Goal: Information Seeking & Learning: Learn about a topic

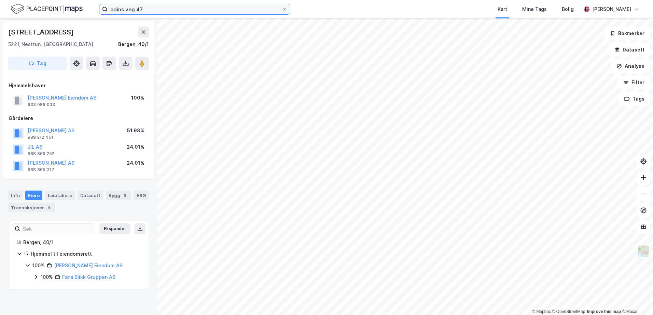
click at [137, 10] on input "odins veg 47" at bounding box center [195, 9] width 174 height 10
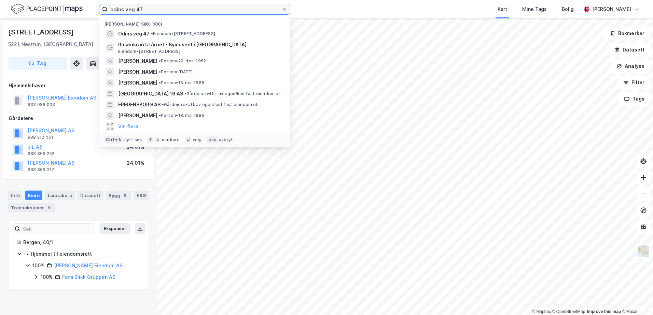
click at [137, 10] on input "odins veg 47" at bounding box center [195, 9] width 174 height 10
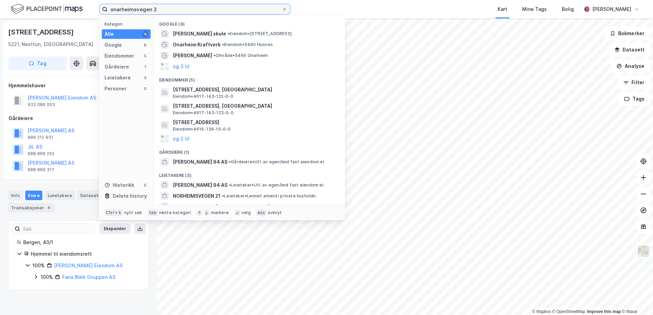
type input "onarheimsvegen 2"
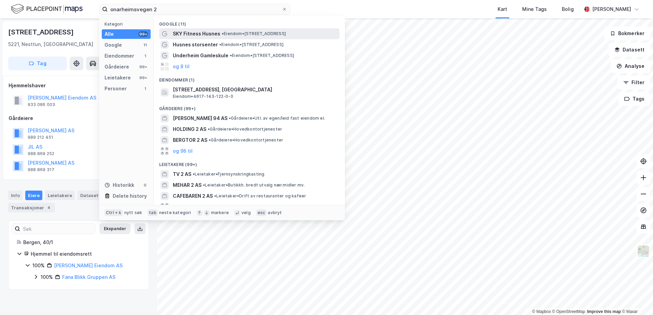
click at [195, 32] on span "SKY Fitness Husnes" at bounding box center [196, 34] width 47 height 8
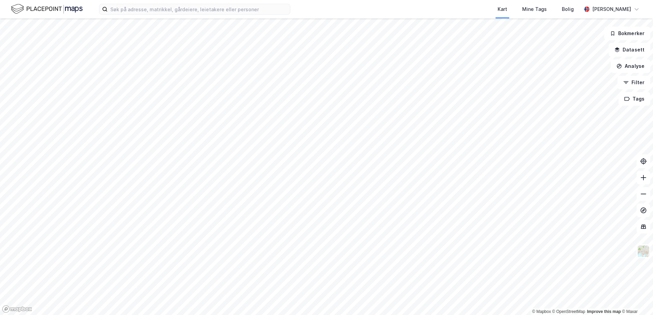
click at [141, 17] on div "Kart Mine Tags [PERSON_NAME]" at bounding box center [326, 9] width 653 height 18
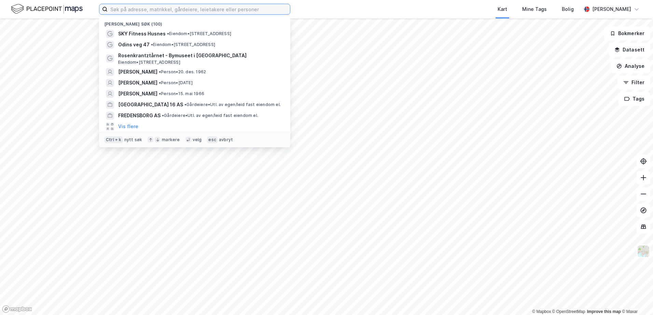
click at [141, 14] on input at bounding box center [199, 9] width 182 height 10
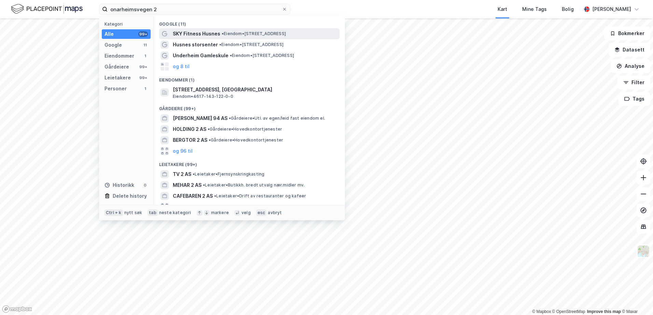
click at [195, 34] on span "SKY Fitness Husnes" at bounding box center [196, 34] width 47 height 8
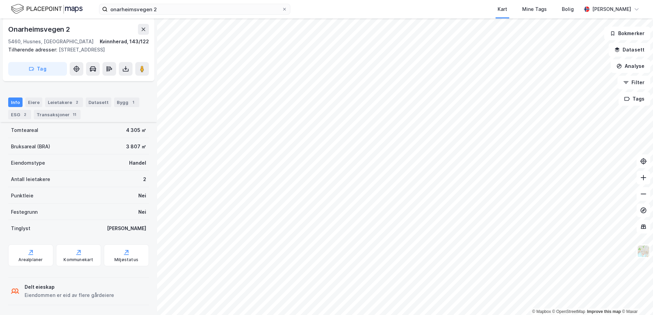
scroll to position [137, 0]
click at [153, 5] on input "onarheimsvegen 2" at bounding box center [195, 9] width 174 height 10
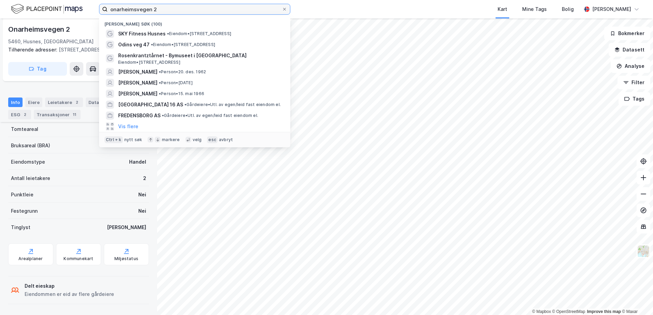
click at [153, 5] on input "onarheimsvegen 2" at bounding box center [195, 9] width 174 height 10
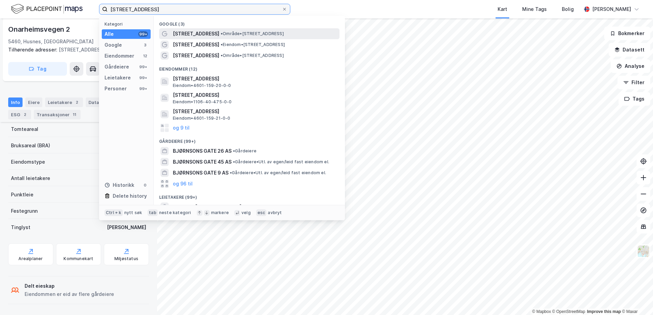
type input "bjørnsons gate 23"
click at [192, 33] on span "Bjørnsons gate 23" at bounding box center [196, 34] width 46 height 8
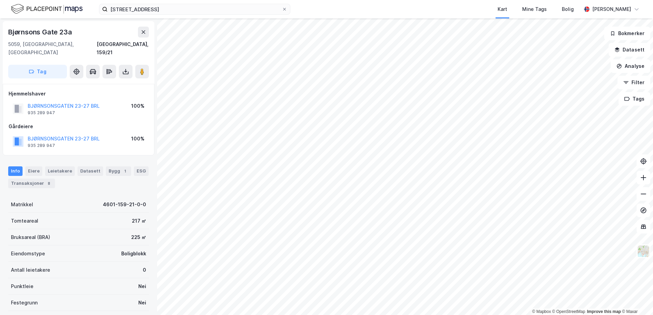
scroll to position [1, 0]
